Goal: Task Accomplishment & Management: Use online tool/utility

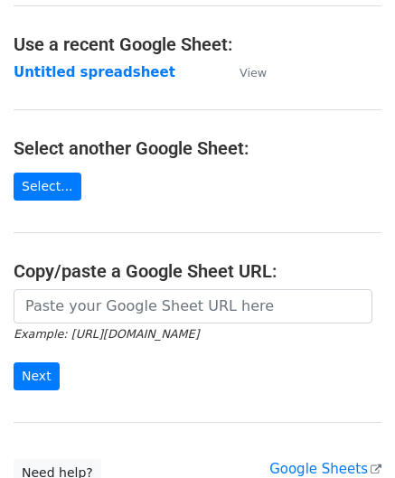
scroll to position [90, 0]
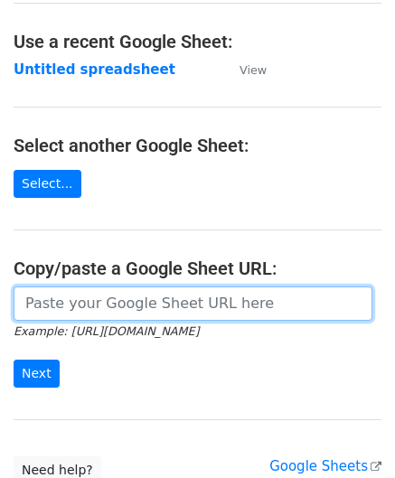
drag, startPoint x: 131, startPoint y: 297, endPoint x: 158, endPoint y: 243, distance: 59.9
click at [131, 297] on input "url" at bounding box center [193, 304] width 359 height 34
paste input "https://docs.google.com/spreadsheets/d/1BxwzgeX9aSr6NOfesAnG-PvGxDH99I5gz5iWFdN…"
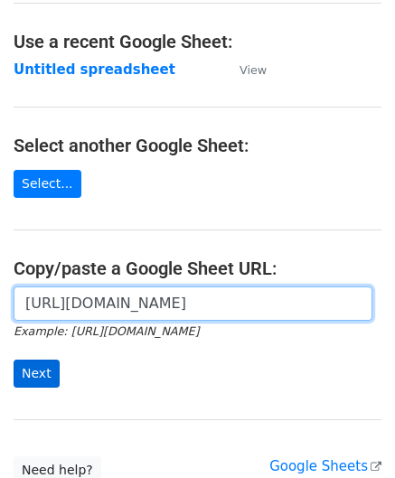
type input "https://docs.google.com/spreadsheets/d/1BxwzgeX9aSr6NOfesAnG-PvGxDH99I5gz5iWFdN…"
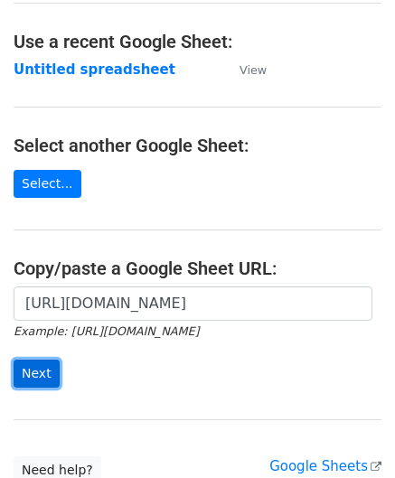
click at [33, 366] on input "Next" at bounding box center [37, 374] width 46 height 28
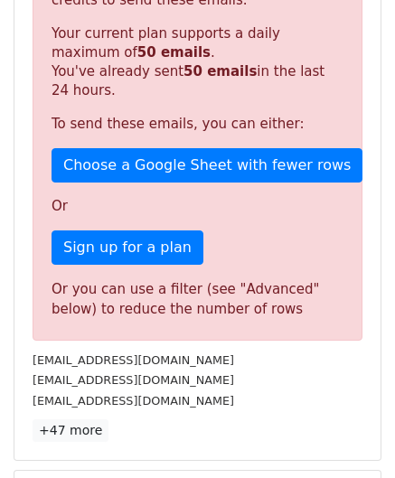
scroll to position [610, 0]
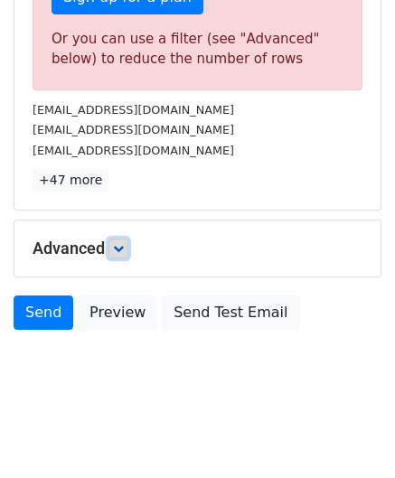
click at [118, 239] on link at bounding box center [119, 249] width 20 height 20
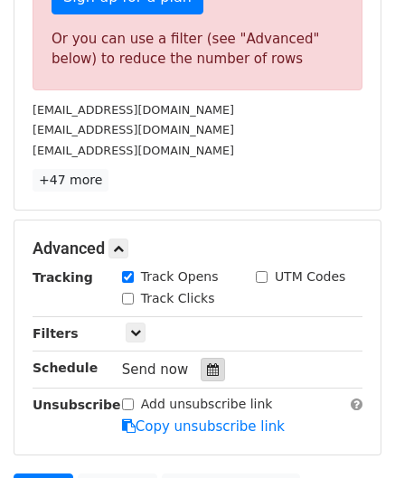
click at [201, 358] on div at bounding box center [213, 370] width 24 height 24
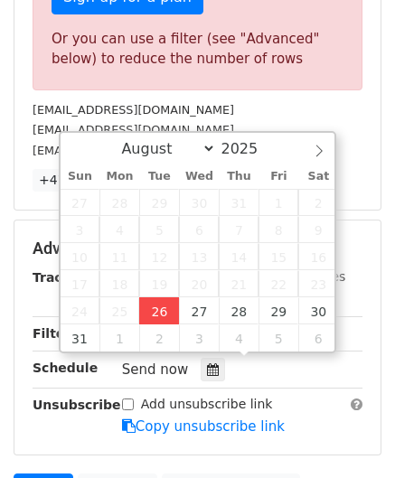
type input "[DATE] 12:00"
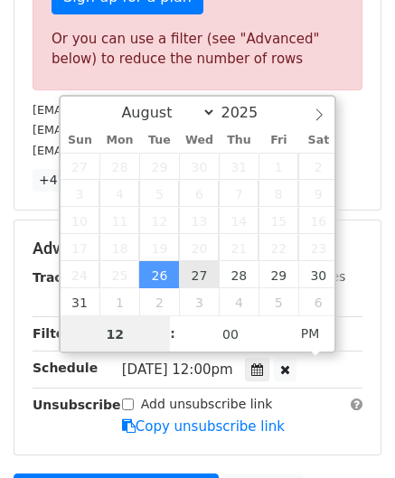
paste input "4"
type input "4"
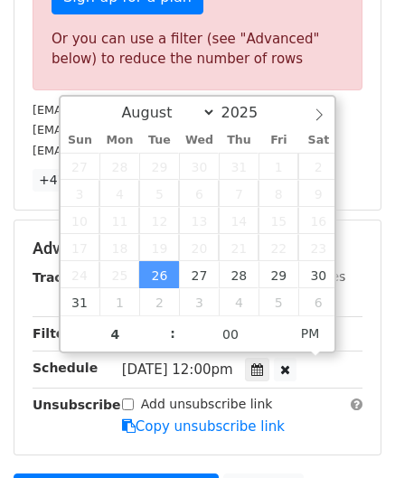
type input "[DATE] 16:00"
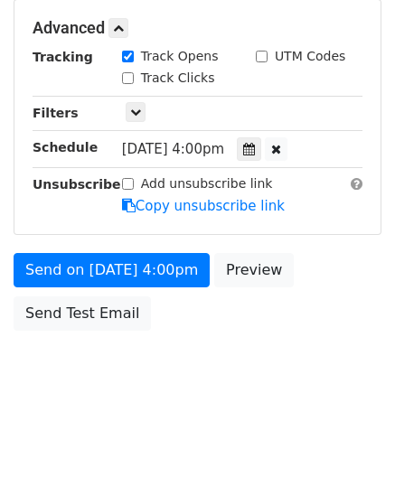
scroll to position [829, 0]
